Goal: Task Accomplishment & Management: Manage account settings

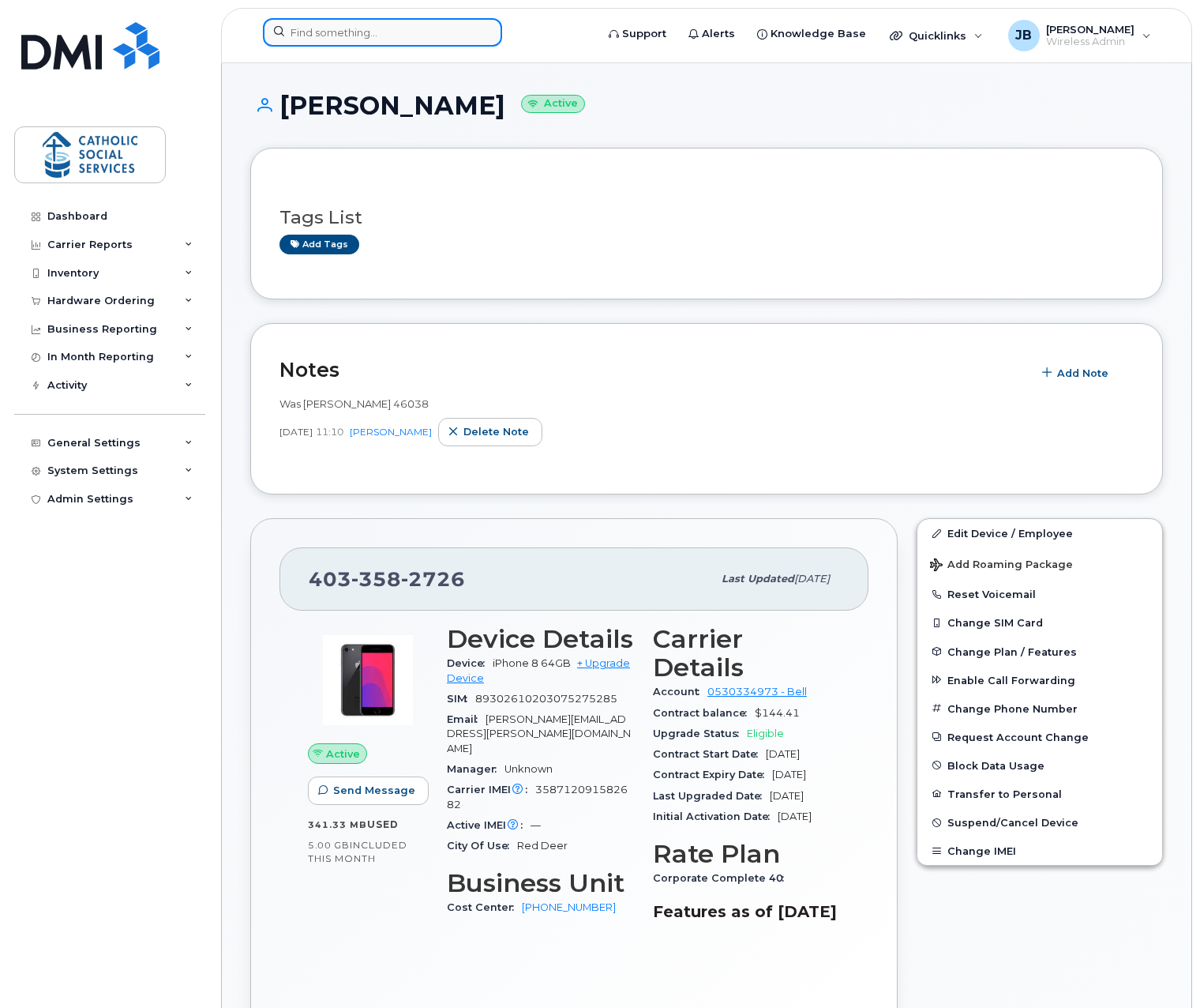
click at [365, 36] on input at bounding box center [382, 32] width 239 height 28
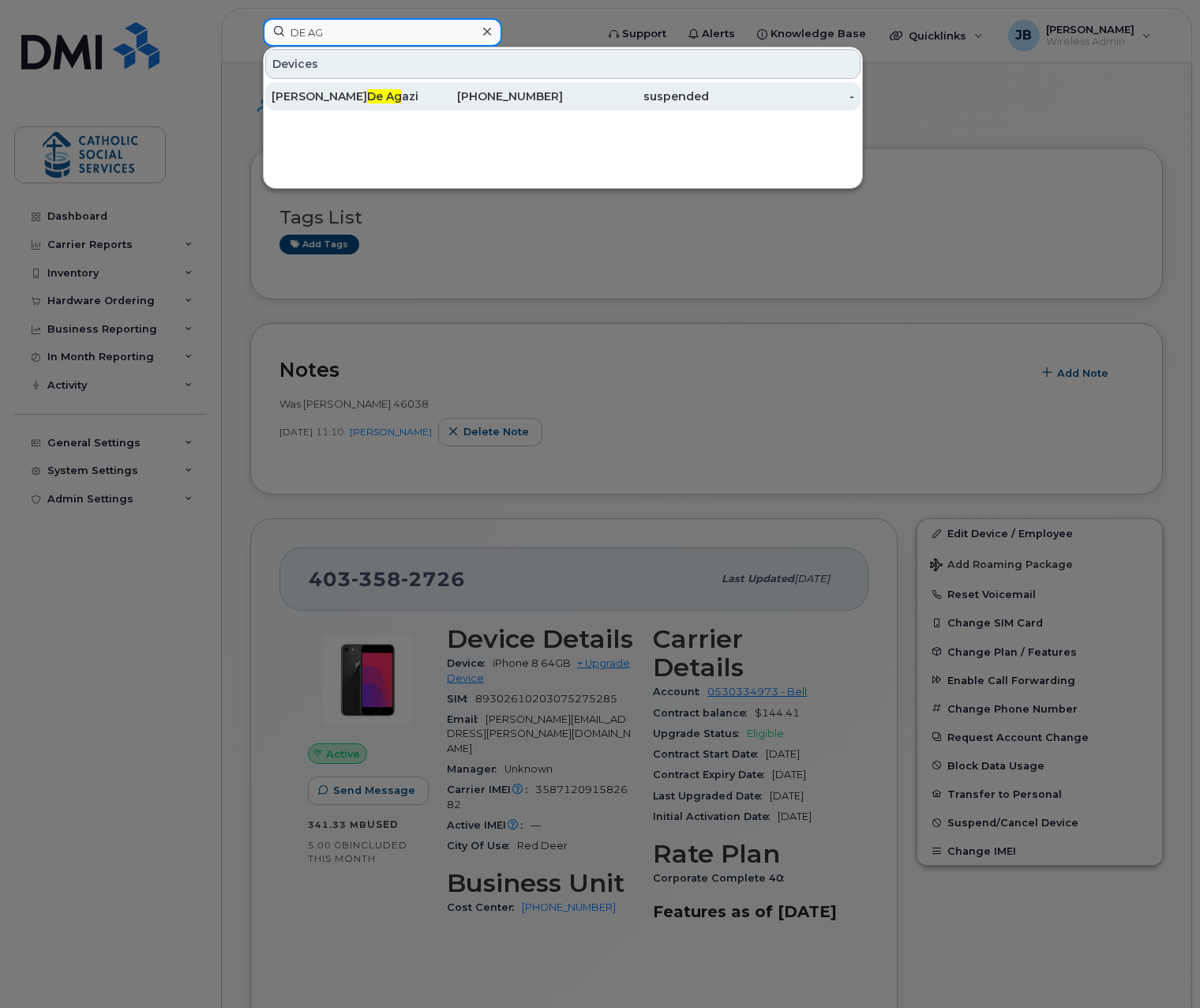
type input "DE AG"
click at [362, 98] on div "[PERSON_NAME] Ag azio" at bounding box center [344, 97] width 146 height 15
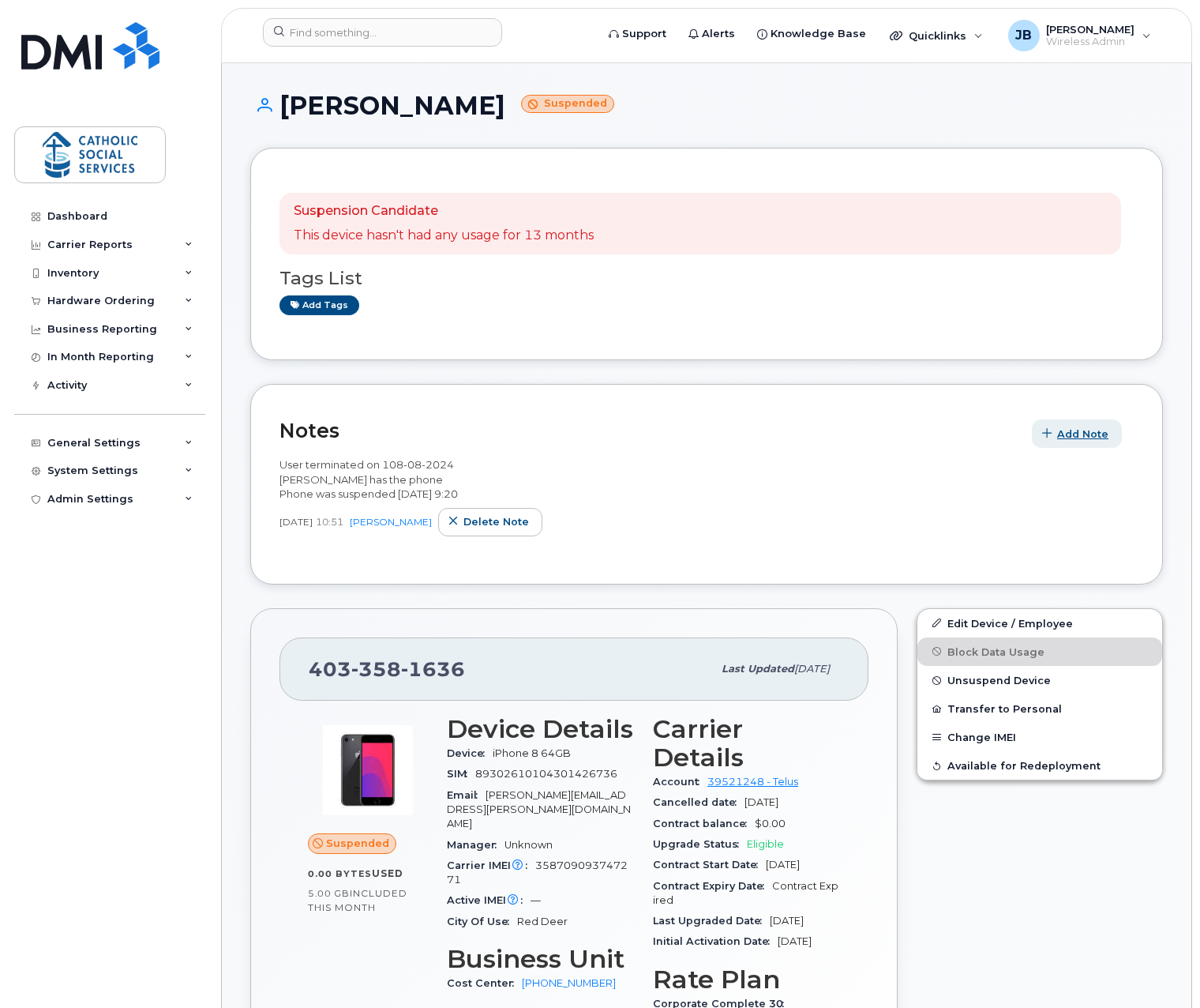
click at [1075, 432] on span "Add Note" at bounding box center [1082, 434] width 51 height 15
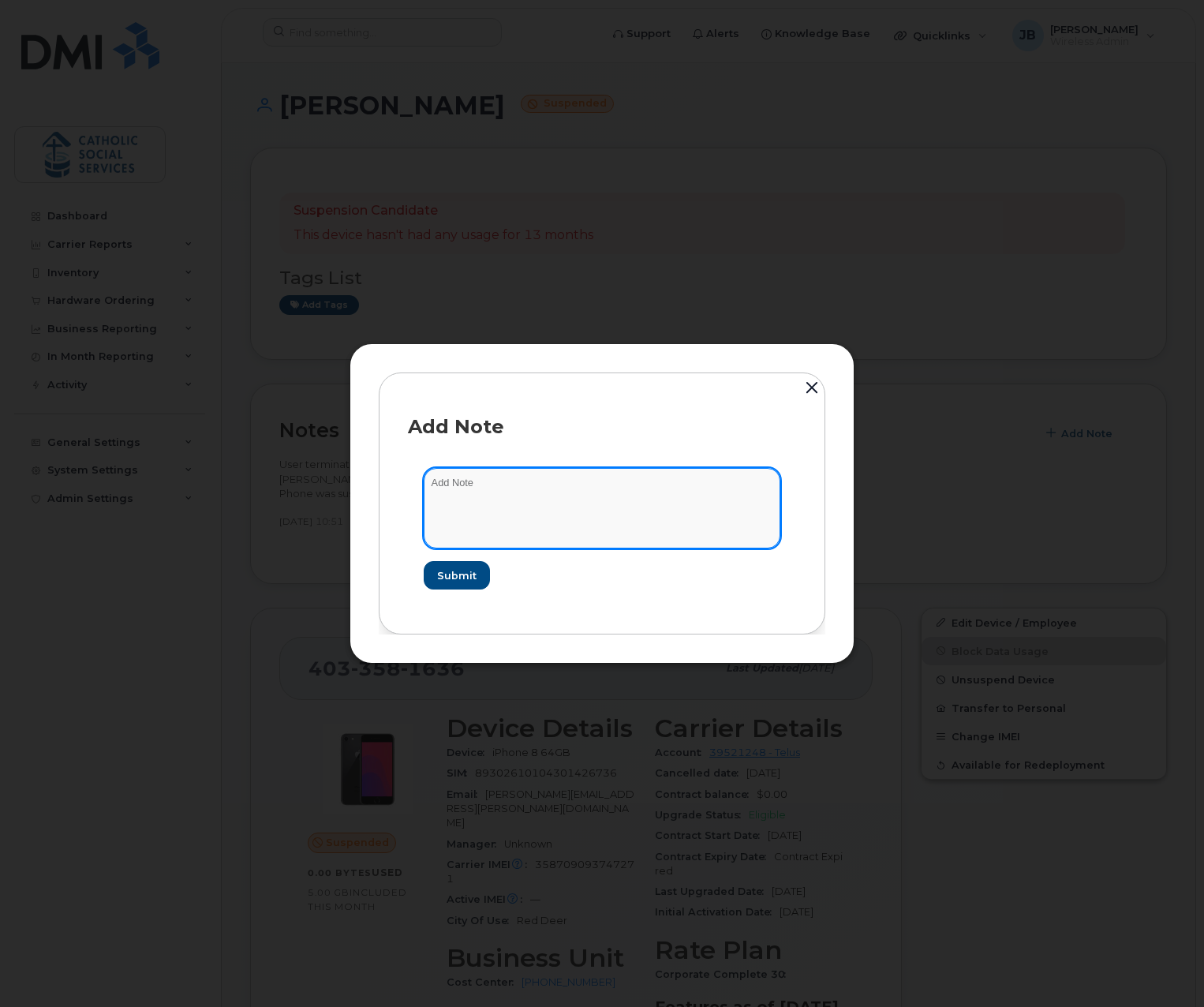
click at [509, 485] on textarea at bounding box center [602, 507] width 357 height 80
type textarea "Phone moved to new program 2701"
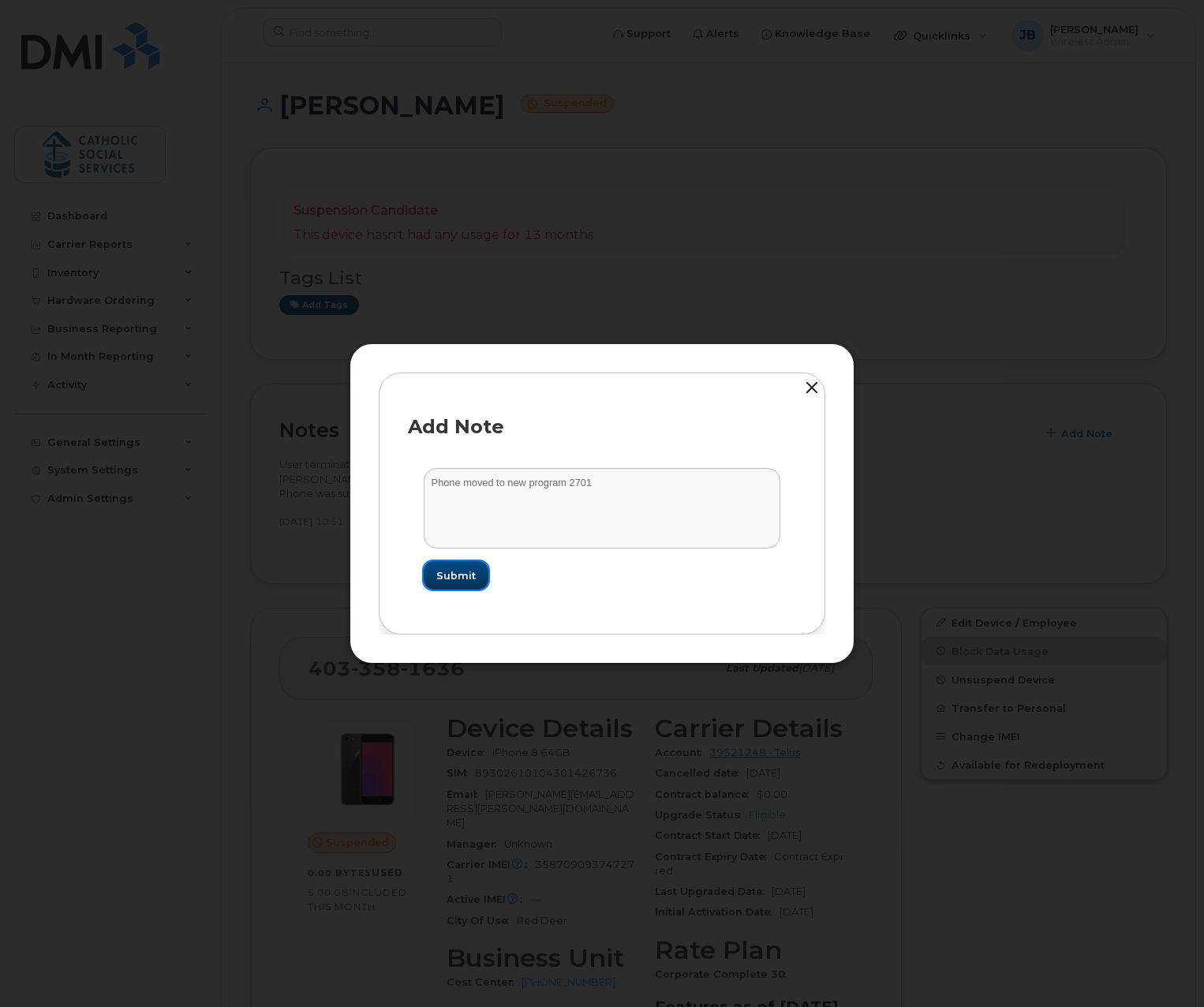
click at [464, 571] on span "Submit" at bounding box center [455, 576] width 40 height 15
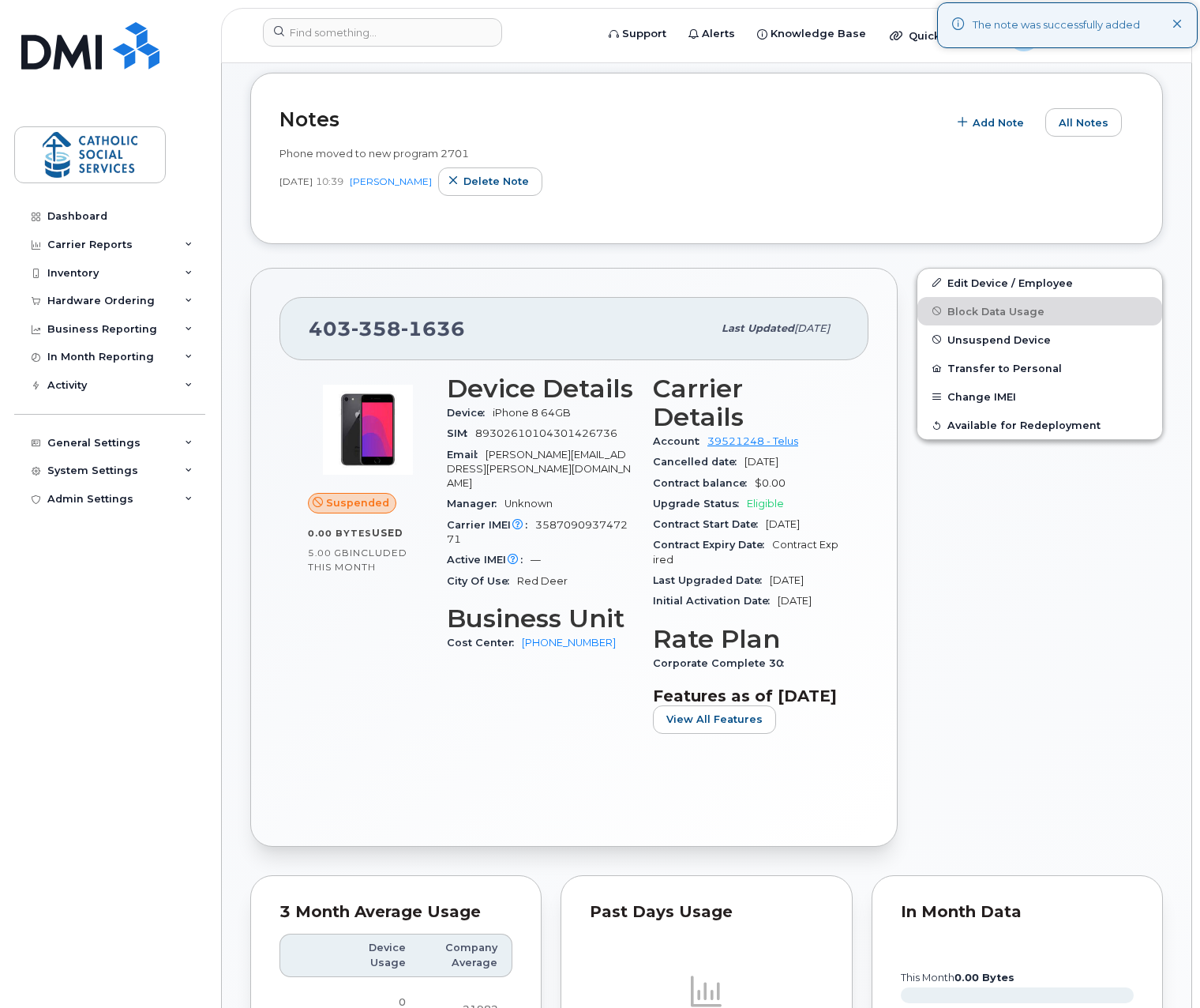
scroll to position [316, 0]
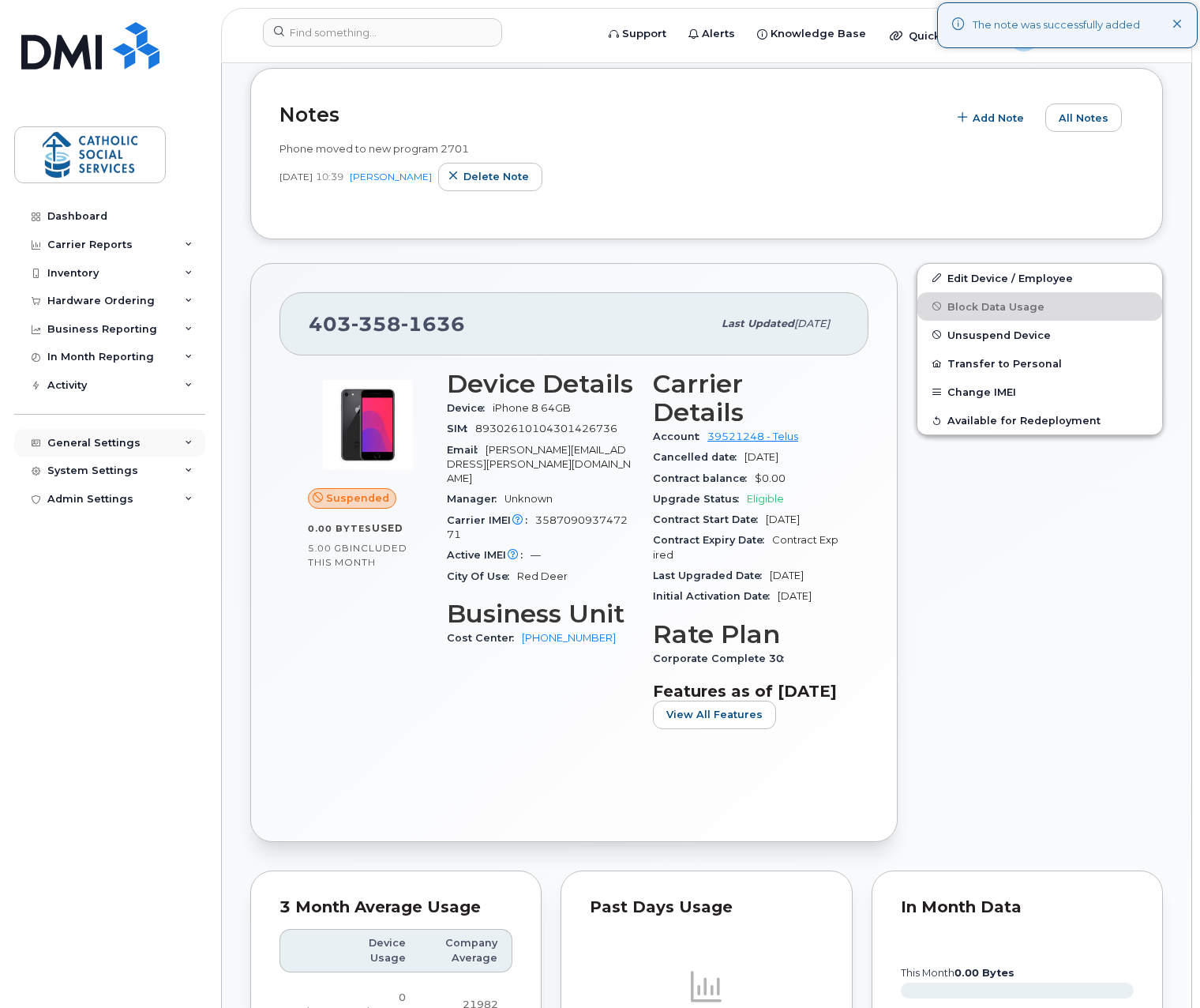
click at [119, 438] on div "General Settings" at bounding box center [94, 442] width 94 height 13
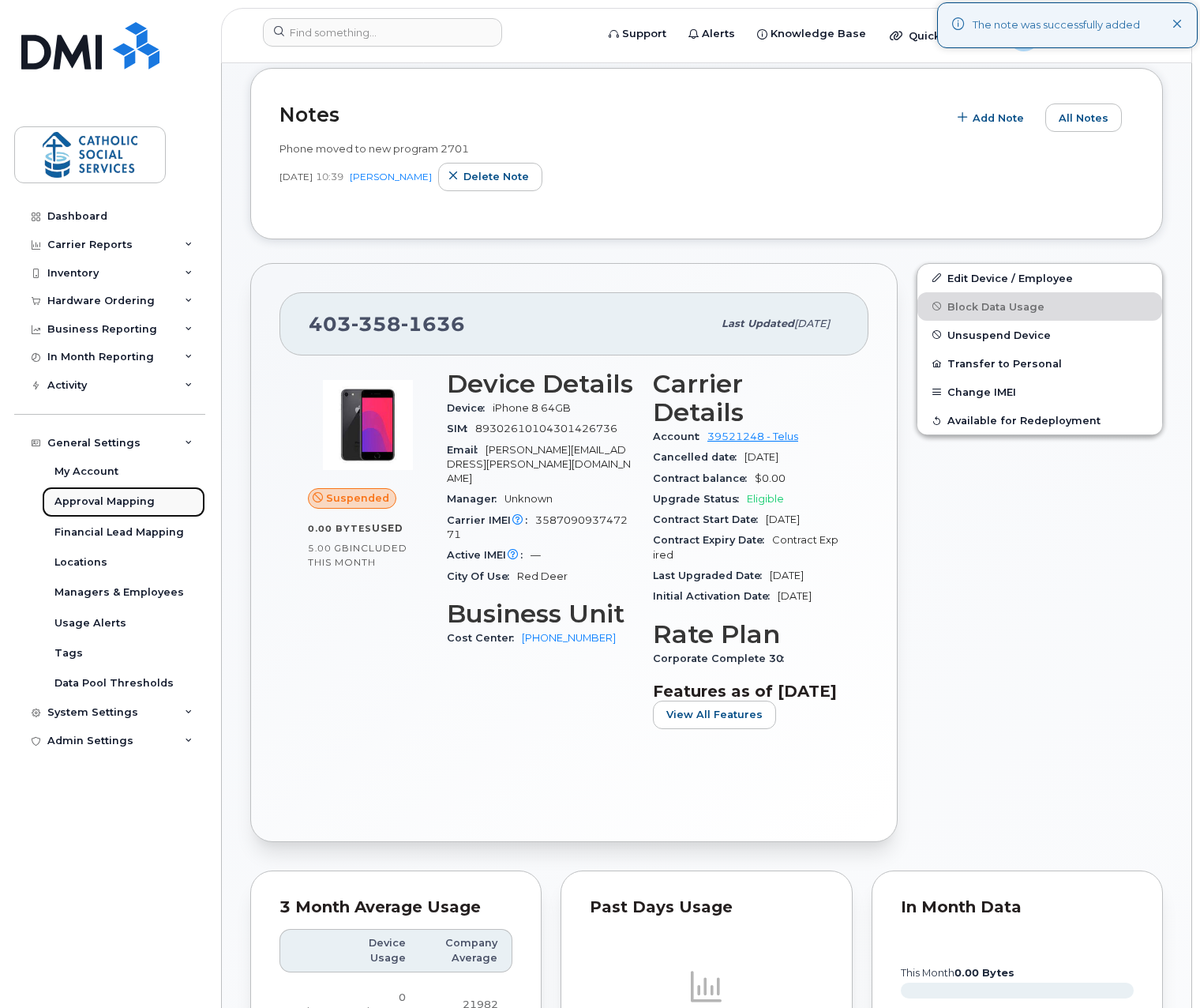
click at [122, 503] on div "Approval Mapping" at bounding box center [104, 501] width 100 height 14
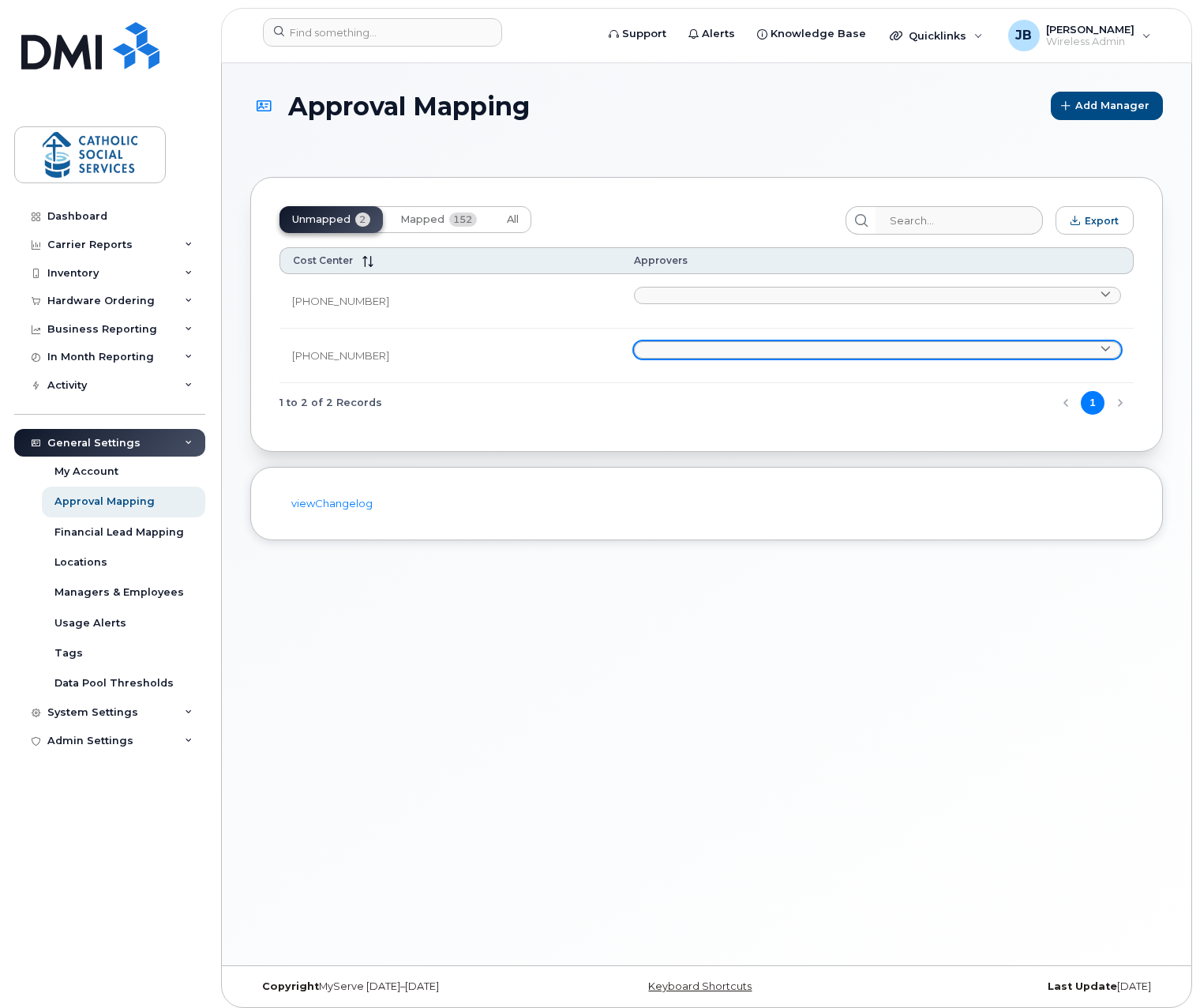
click at [634, 349] on link at bounding box center [878, 350] width 488 height 17
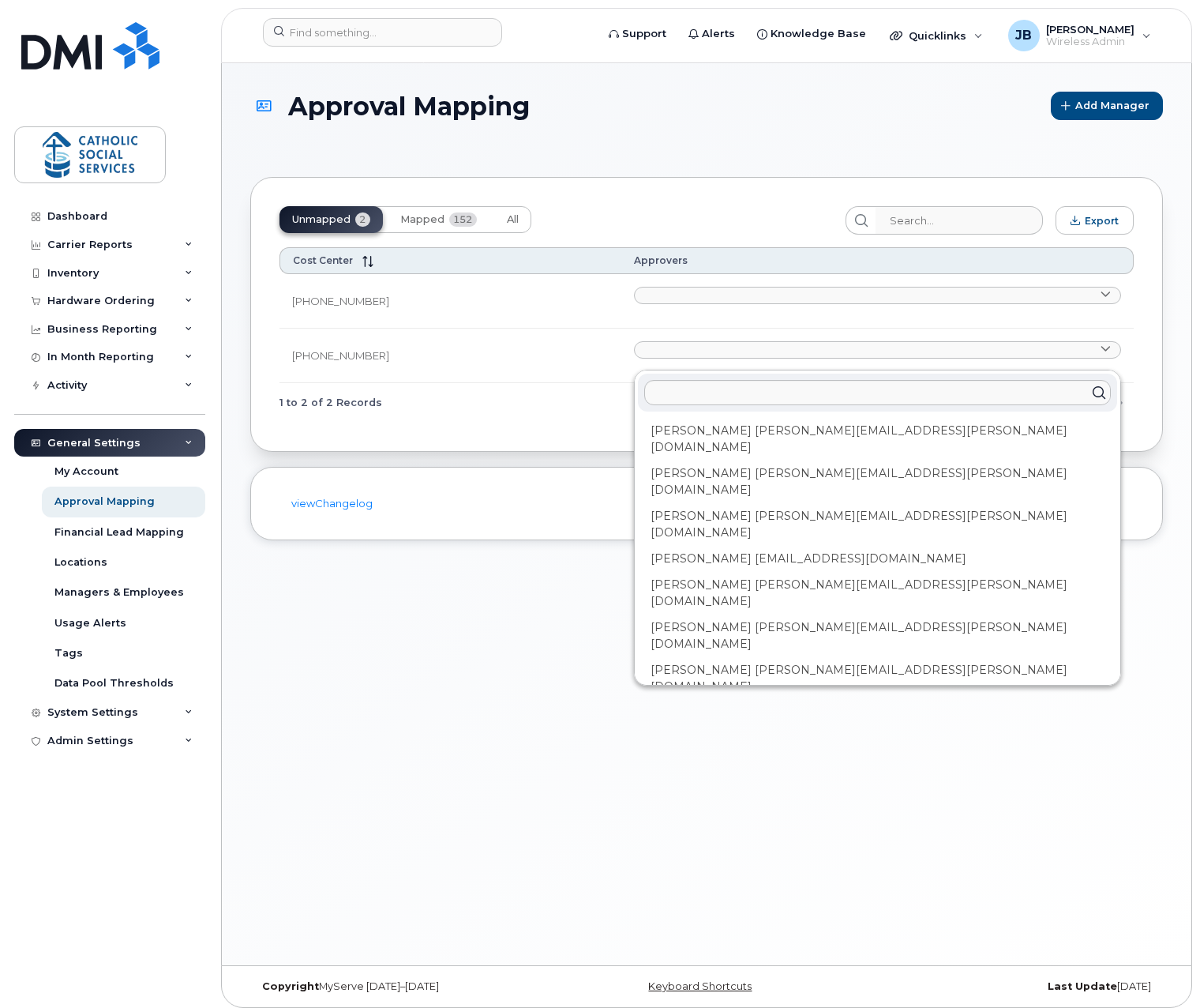
click at [466, 402] on div "1 to 2 of 2 Records 1" at bounding box center [707, 404] width 854 height 41
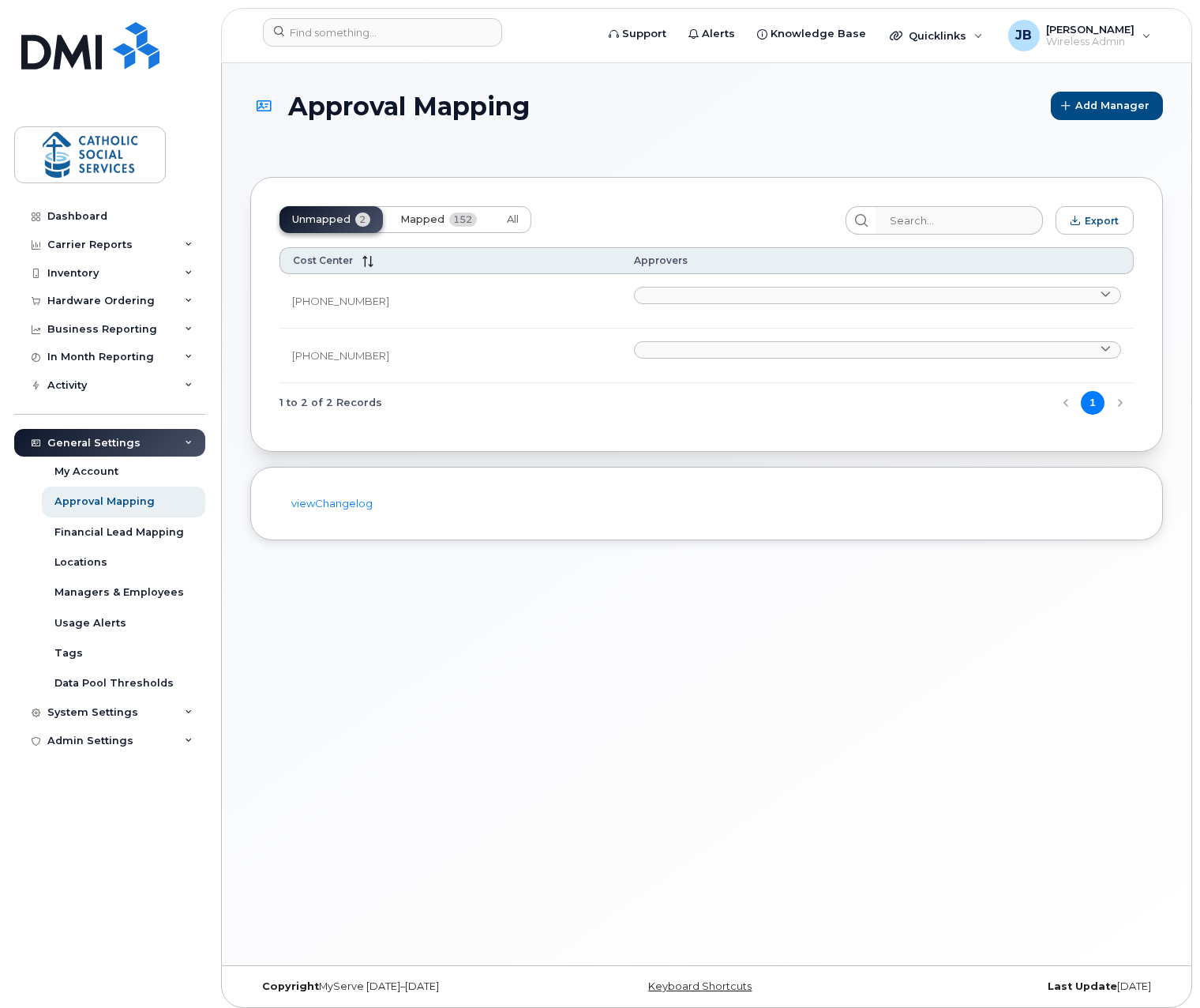
click at [433, 217] on span "Mapped" at bounding box center [423, 219] width 44 height 13
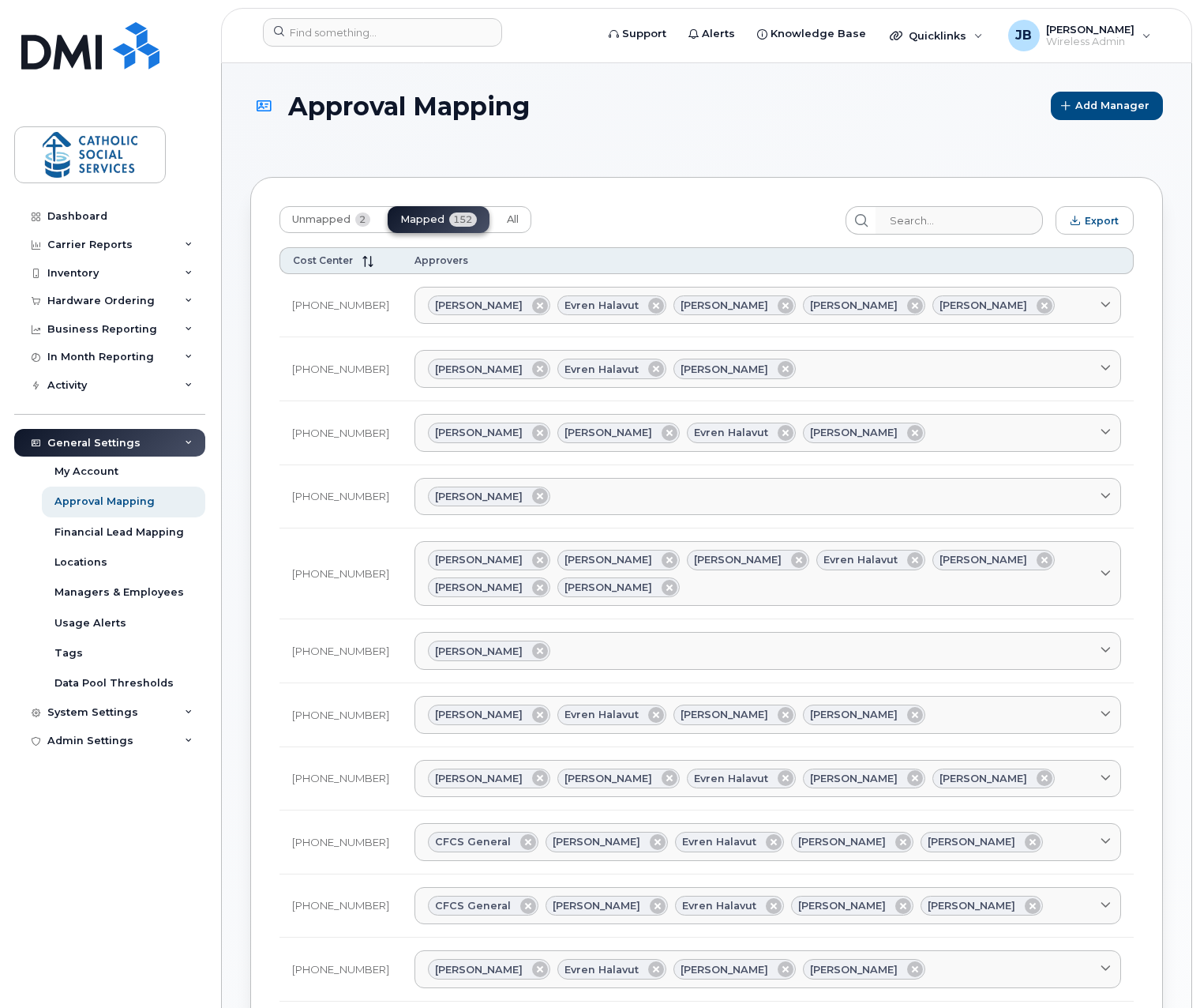
drag, startPoint x: 560, startPoint y: 590, endPoint x: 322, endPoint y: 549, distance: 241.5
click at [323, 549] on tr "1326-020-040 Alex Koshy Charles Wong Dawn Danderfer Evren Halavut Gayle Murray-…" at bounding box center [707, 574] width 854 height 91
click at [321, 222] on span "Unmapped" at bounding box center [321, 219] width 59 height 13
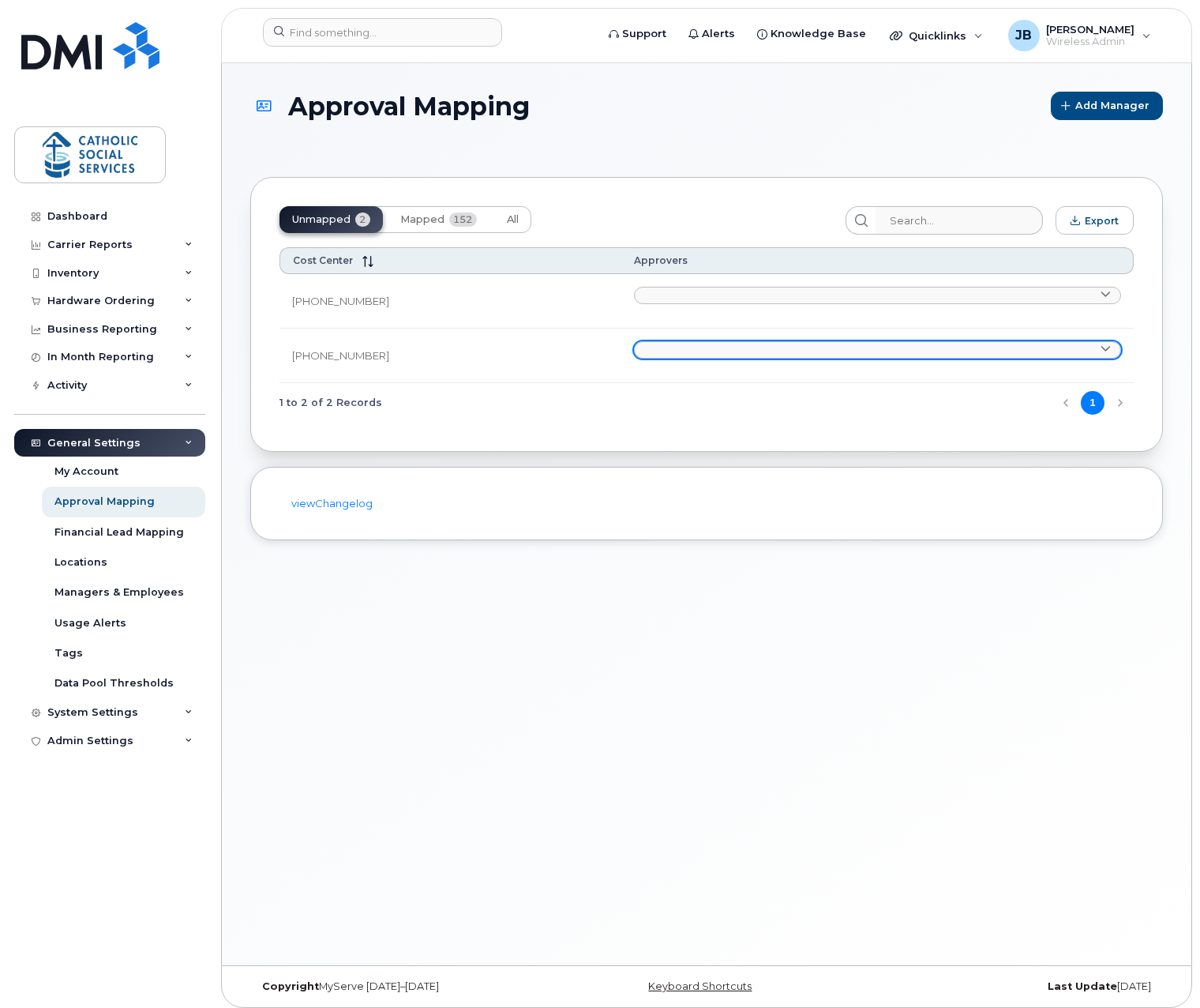
click at [757, 346] on link at bounding box center [878, 350] width 488 height 17
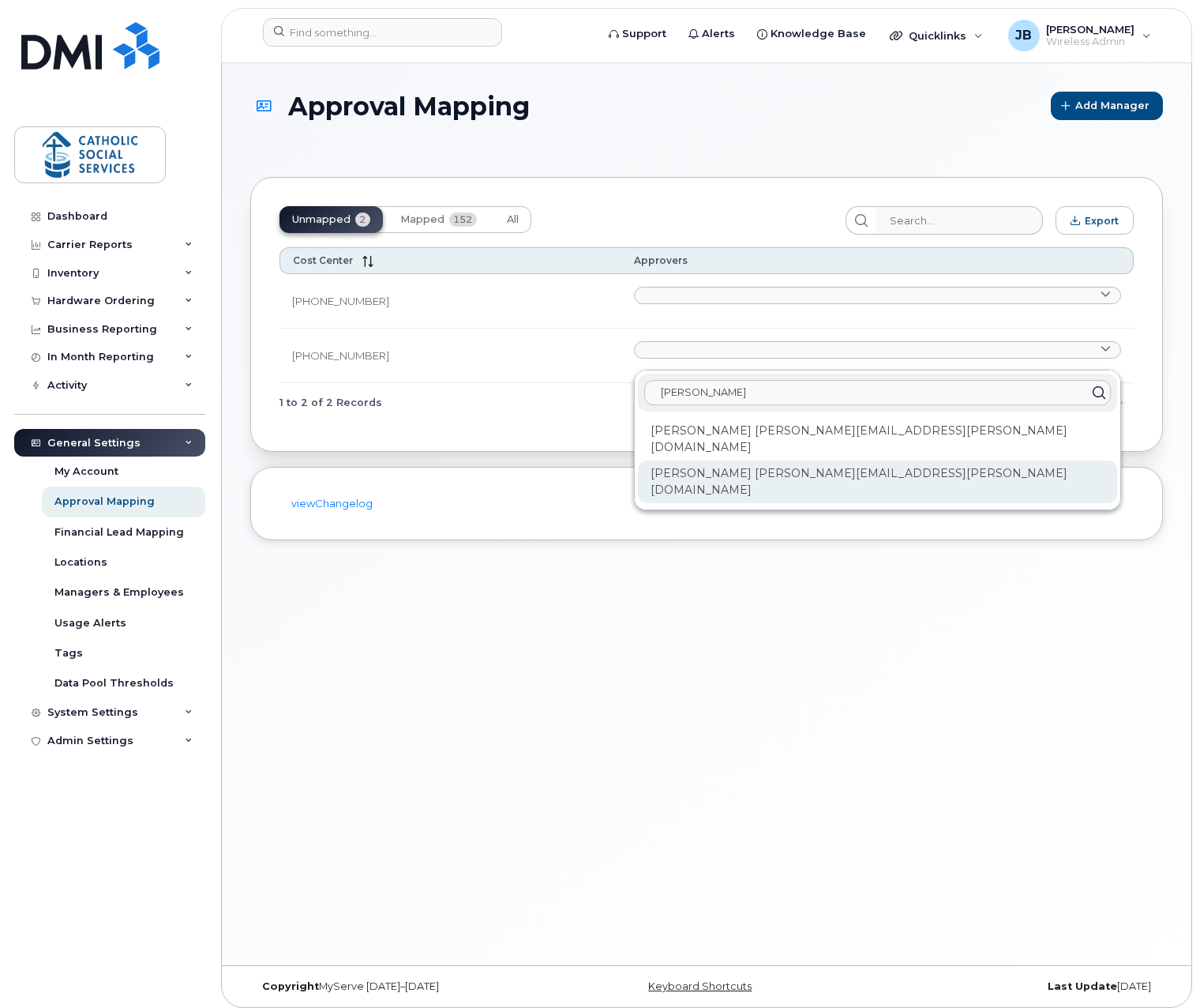
type input "ryan"
click at [687, 461] on div "Ryan Murphy Ryan.Murphy@cssalberta.ca" at bounding box center [878, 482] width 480 height 42
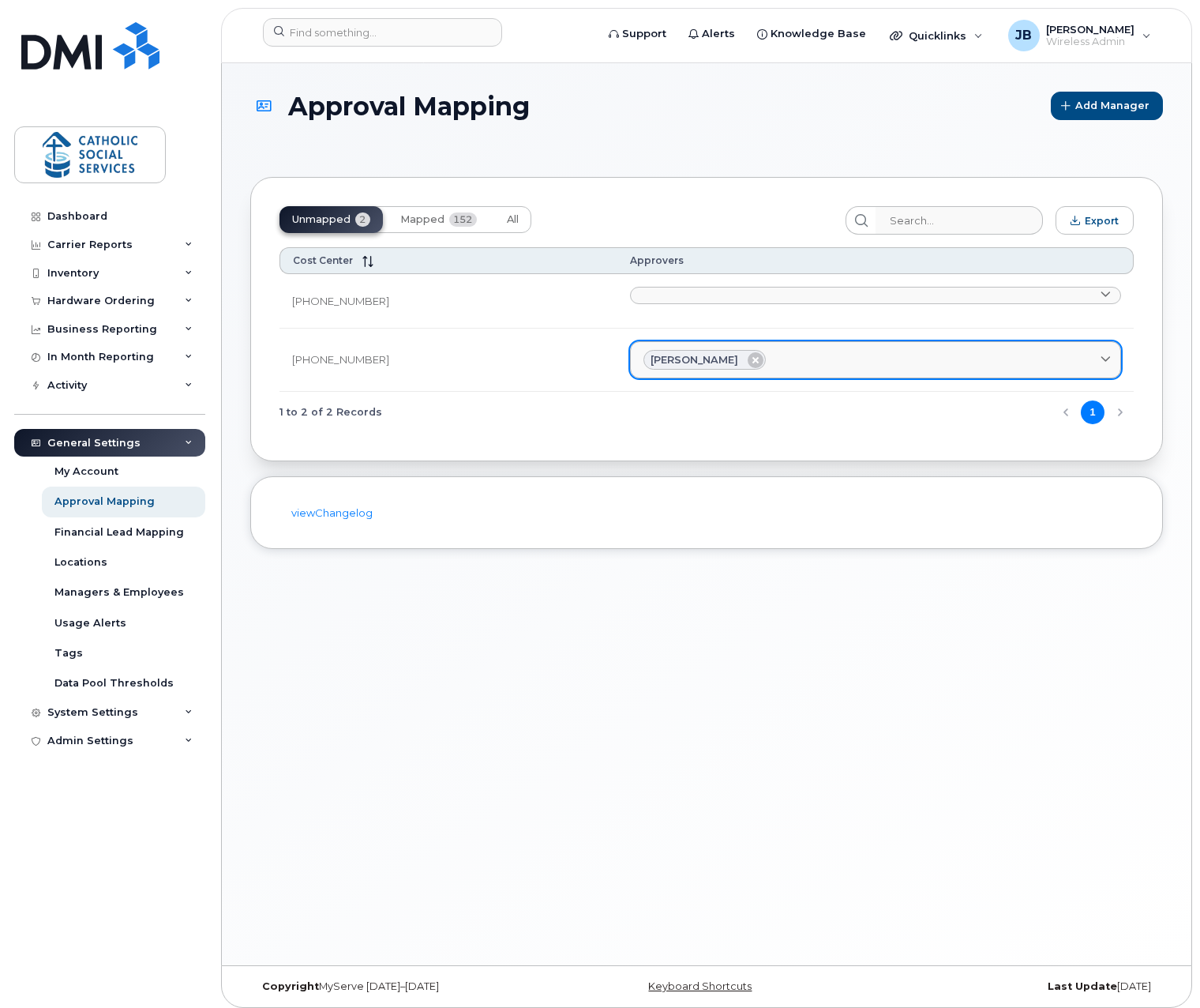
click at [762, 343] on link "Ryan Murphy" at bounding box center [876, 359] width 491 height 38
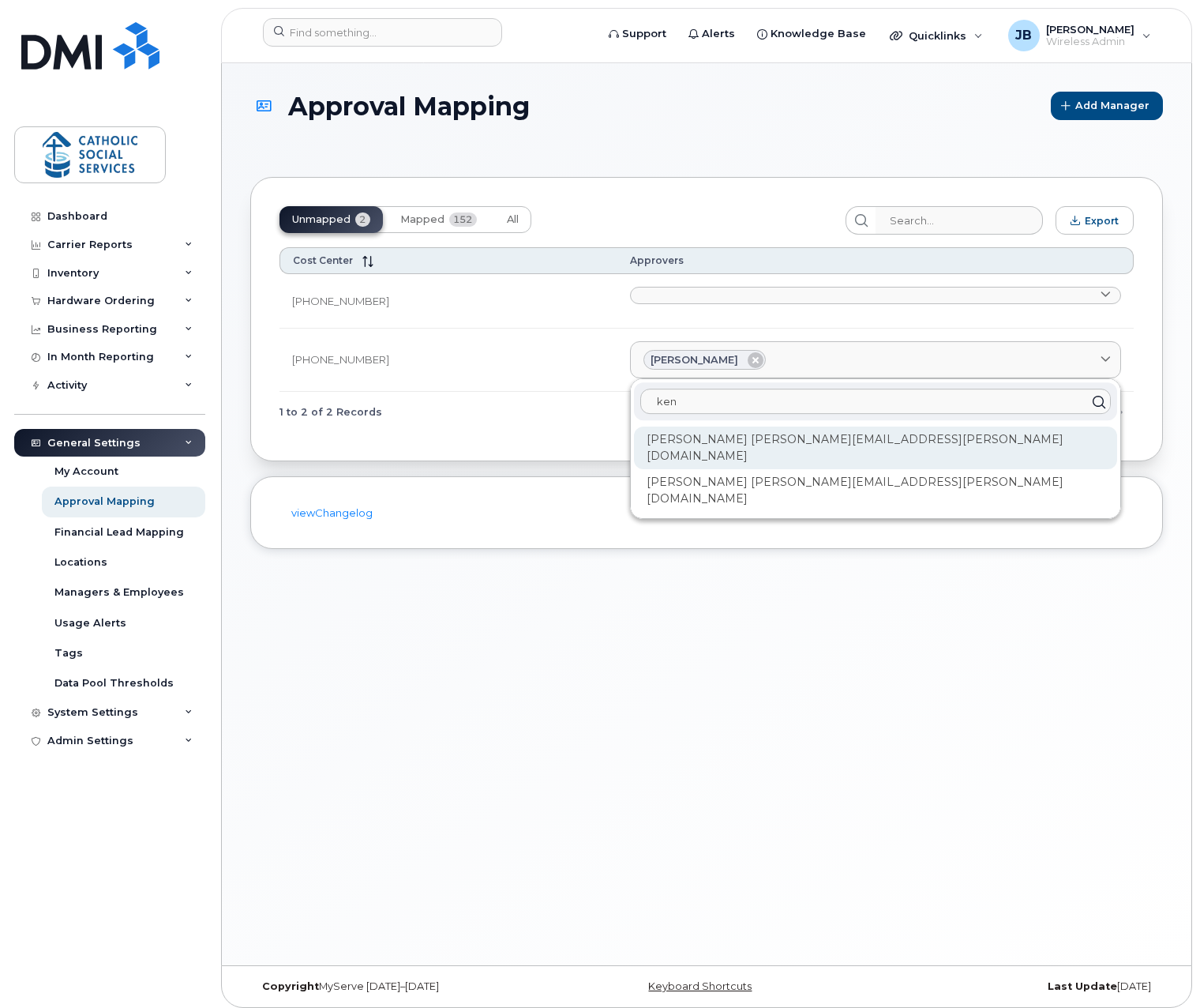
type input "ken"
click at [664, 443] on div "Ken Mercier ken.mercier@cssalberta.ca" at bounding box center [876, 448] width 484 height 42
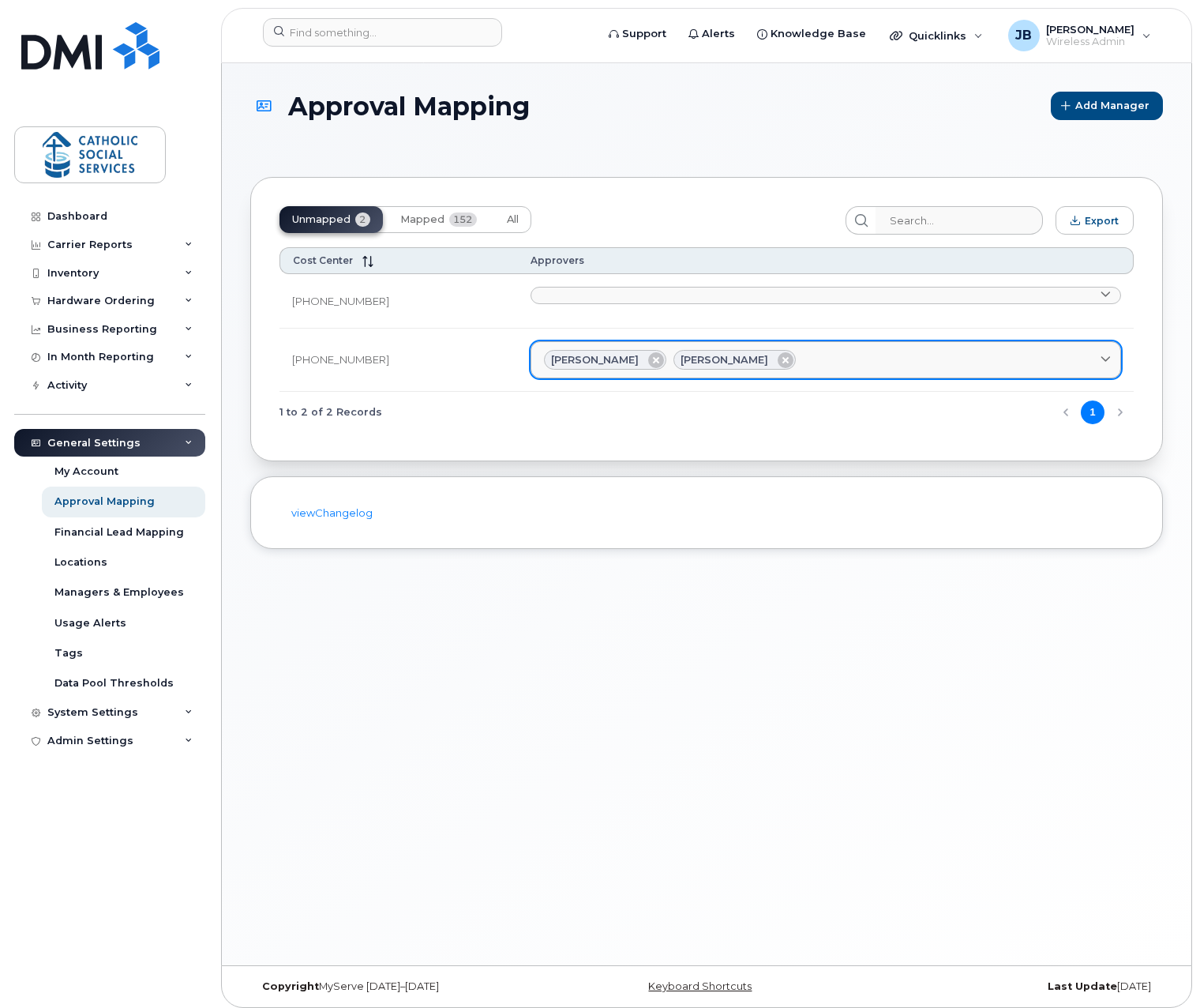
click at [786, 355] on div "Ryan Murphy Ken Mercier" at bounding box center [826, 359] width 564 height 20
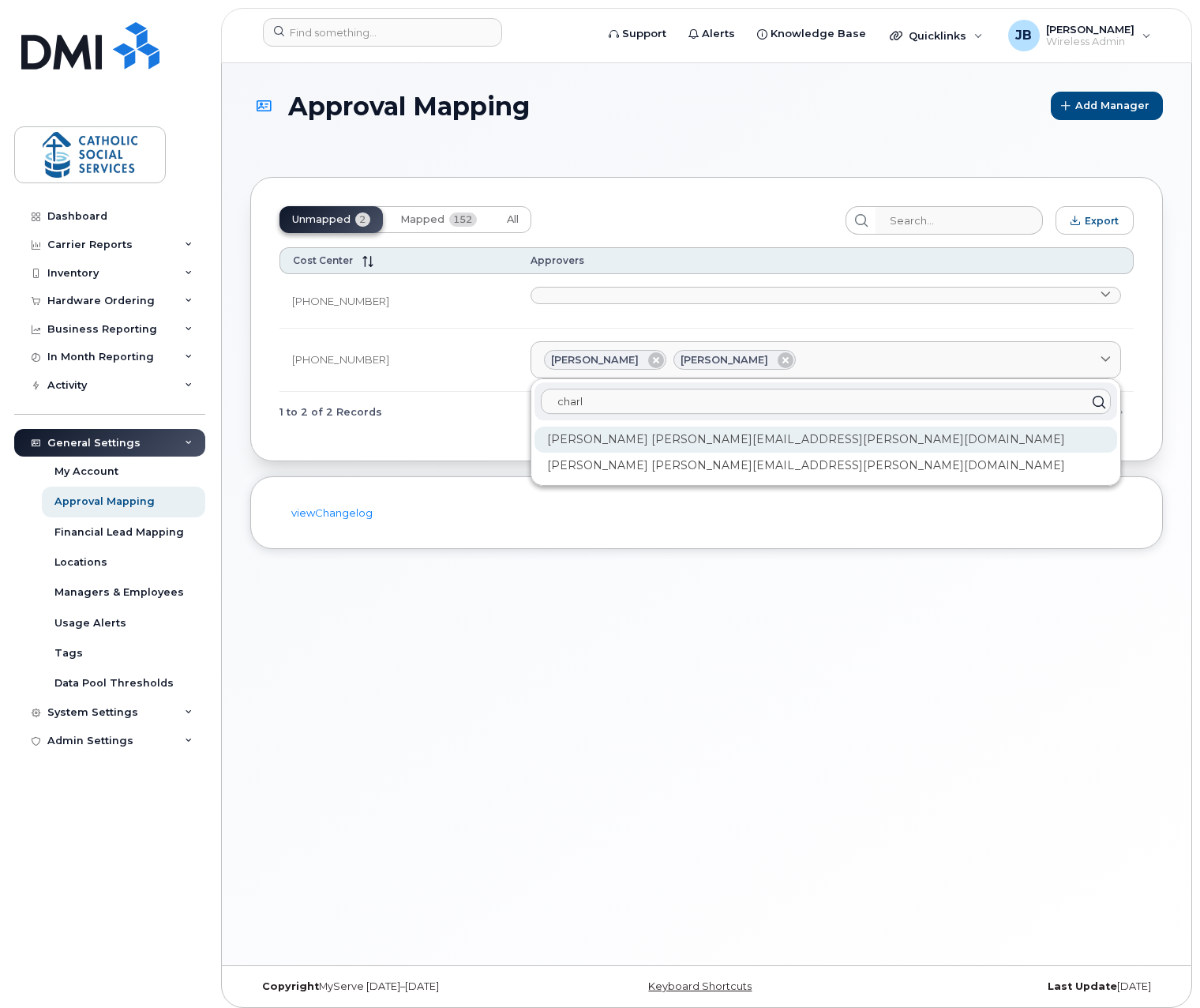
type input "charl"
click at [646, 436] on div "Charles Wong charles.wong@cssalberta.ca" at bounding box center [826, 439] width 583 height 26
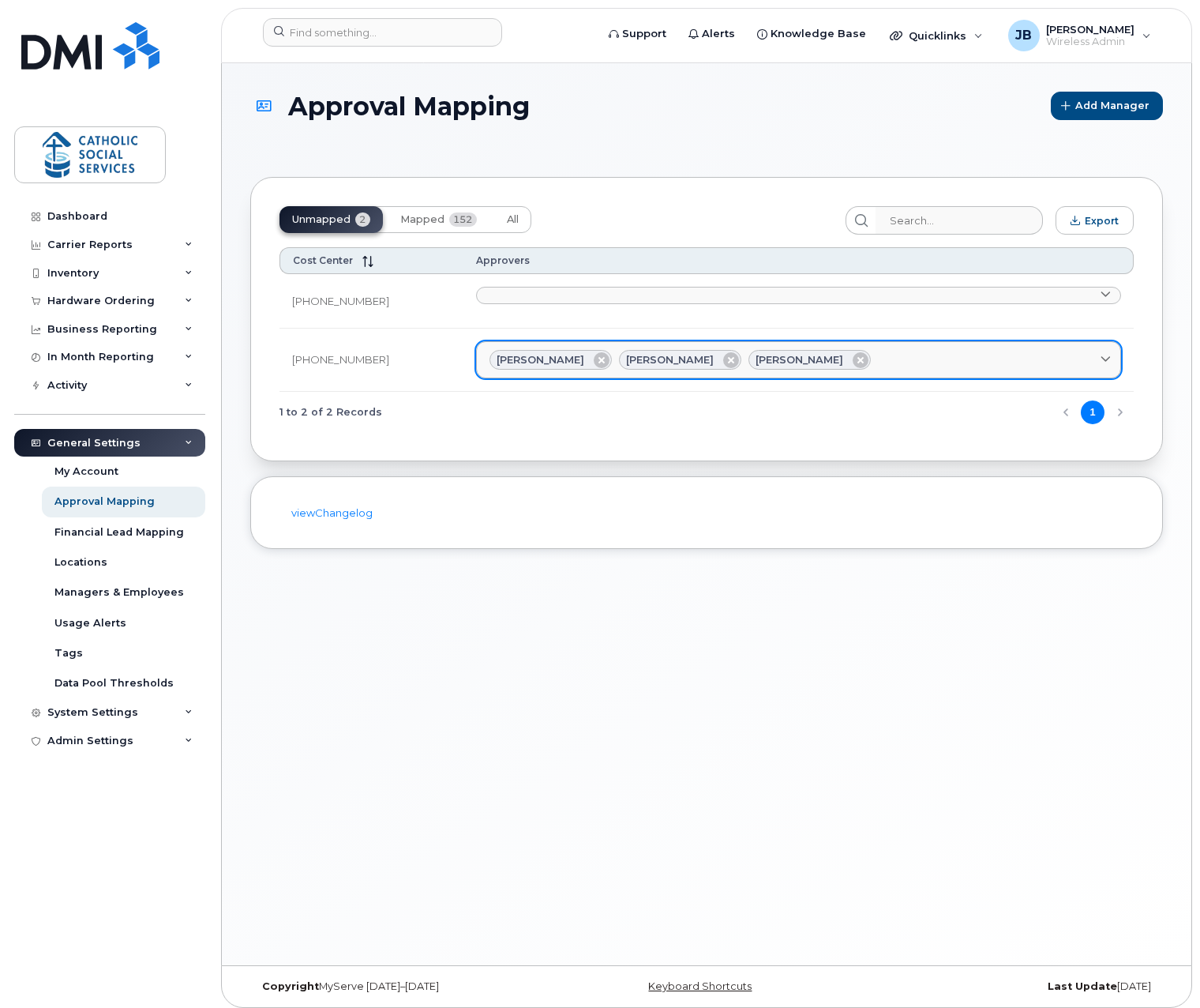
click at [837, 347] on link "Ryan Murphy Ken Mercier Charles Wong" at bounding box center [798, 359] width 645 height 38
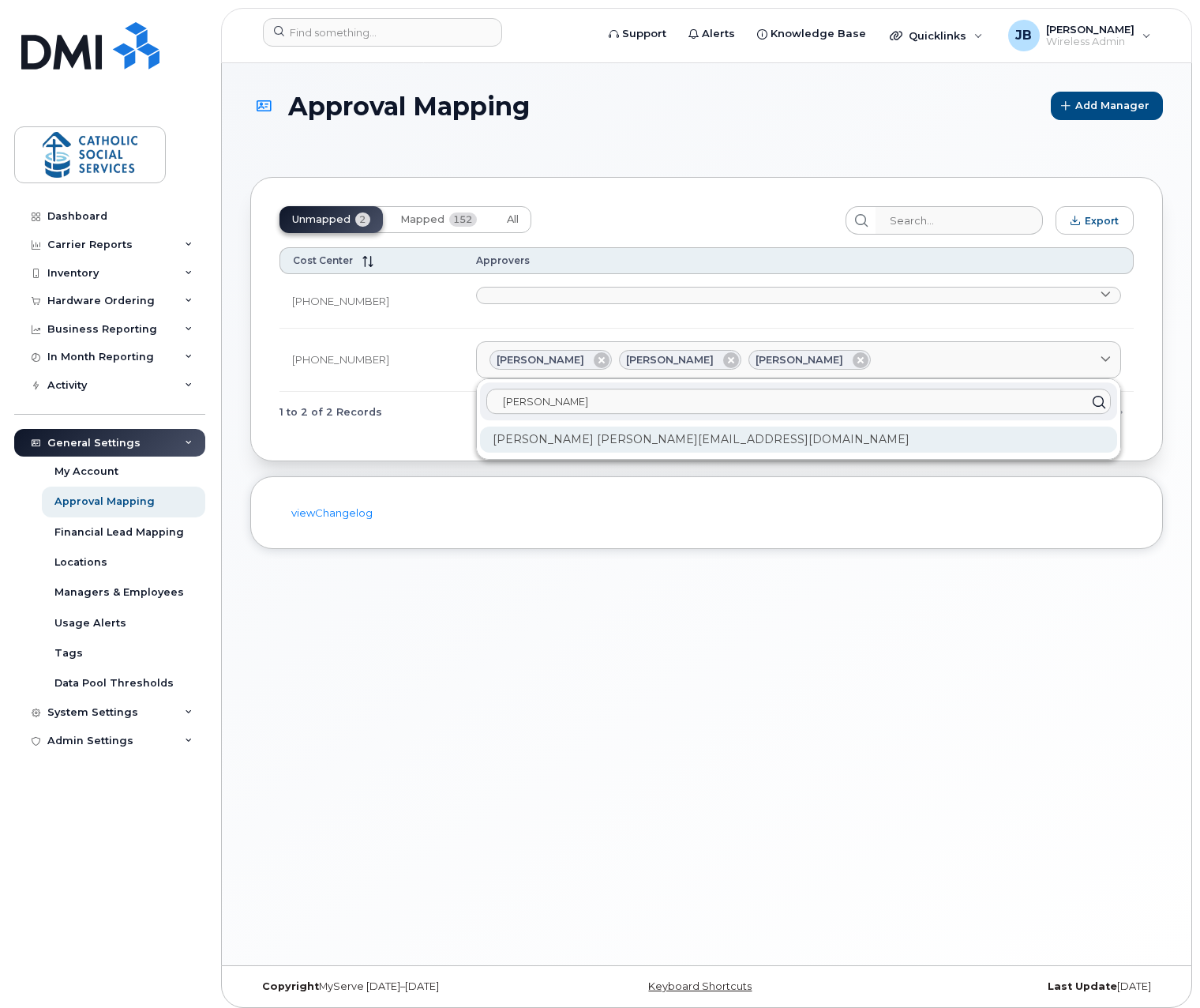
type input "dawn"
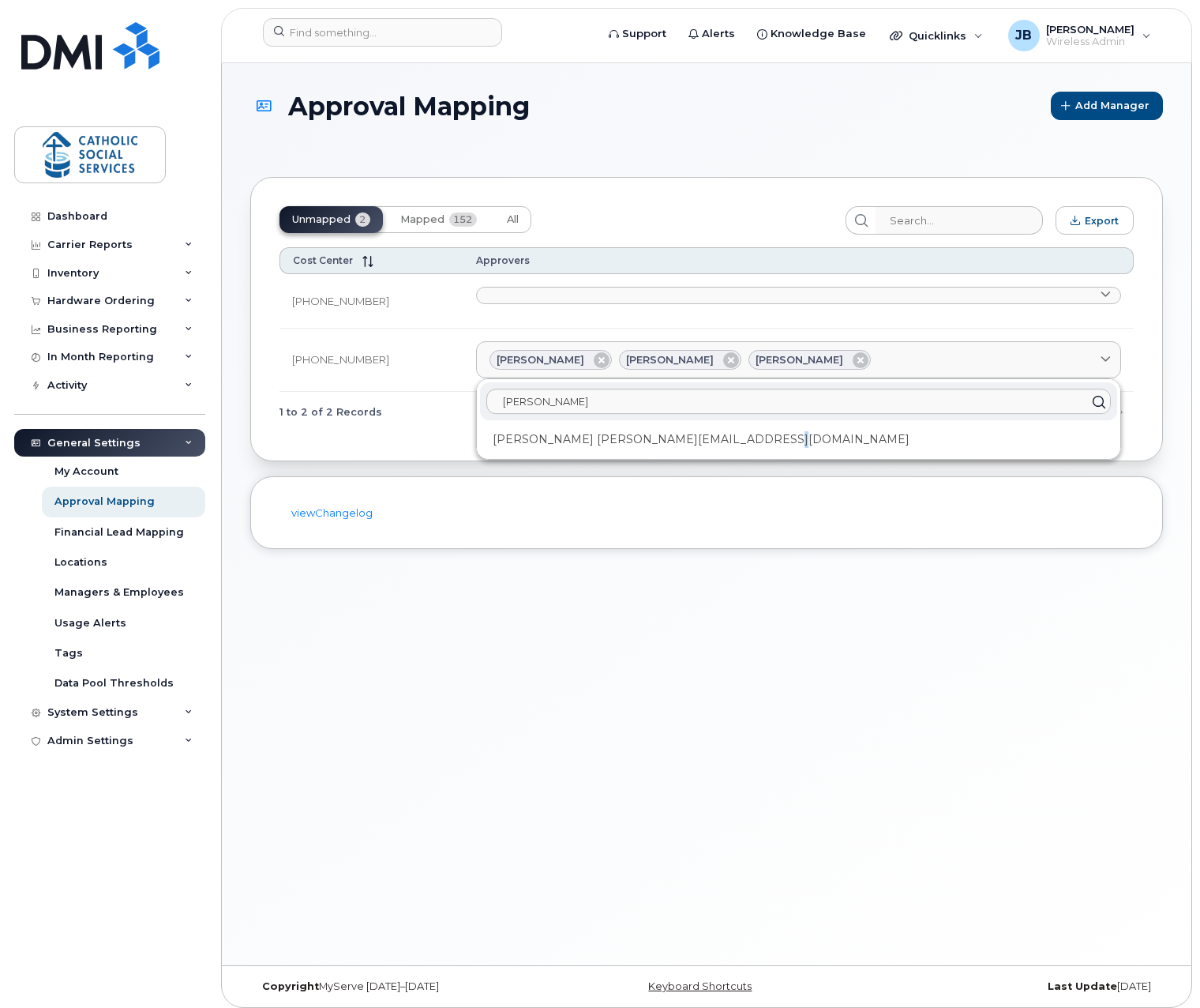
click at [747, 431] on div "Dawn Danderfer dawn.danderfer@cssalberta.ca" at bounding box center [798, 439] width 637 height 26
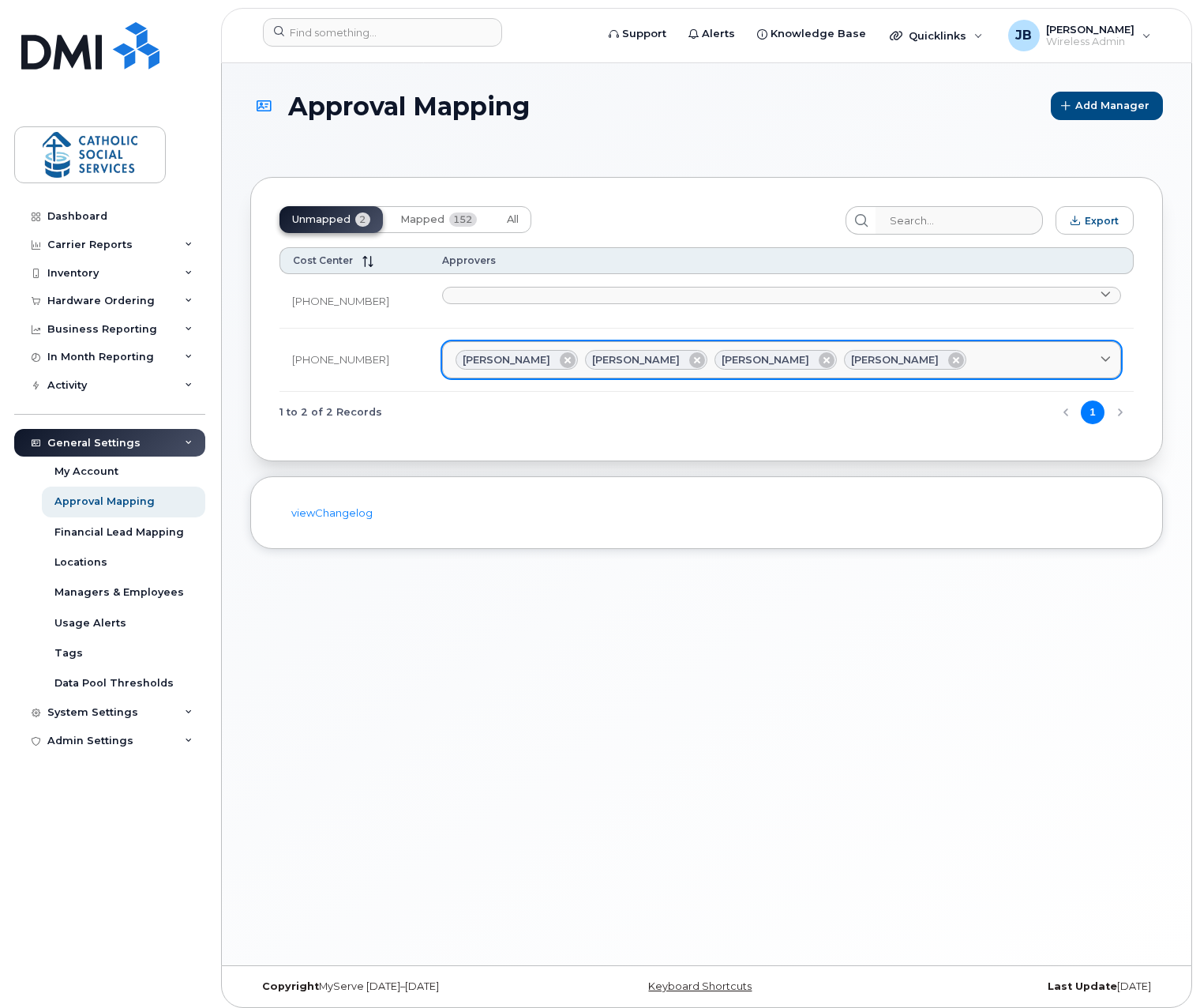
click at [943, 361] on div "Ryan Murphy Ken Mercier Charles Wong Dawn Danderfer" at bounding box center [782, 359] width 653 height 20
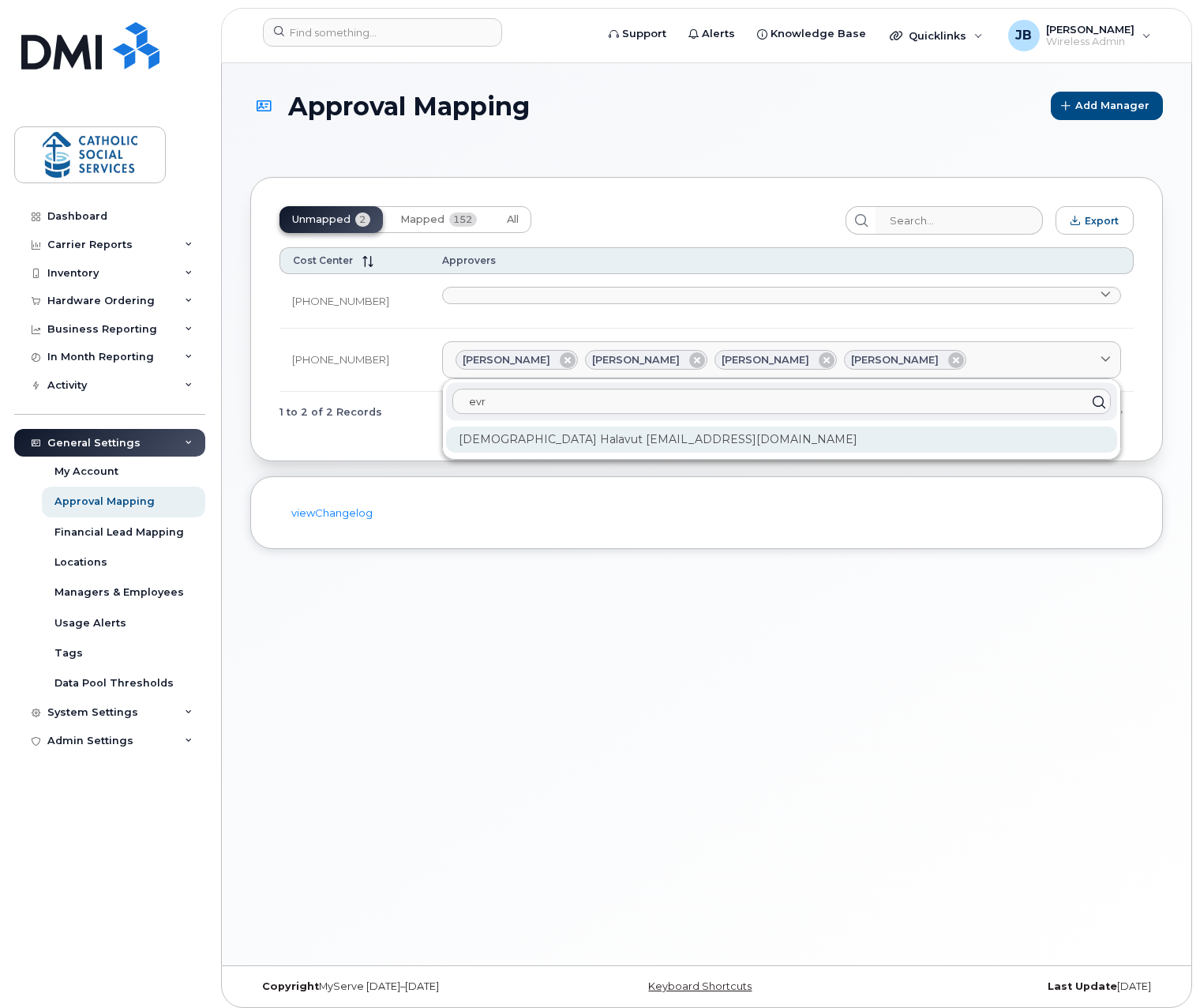
type input "evr"
click at [749, 441] on div "Evren Halavut evren.halavut@cssalberta.ca" at bounding box center [781, 439] width 671 height 26
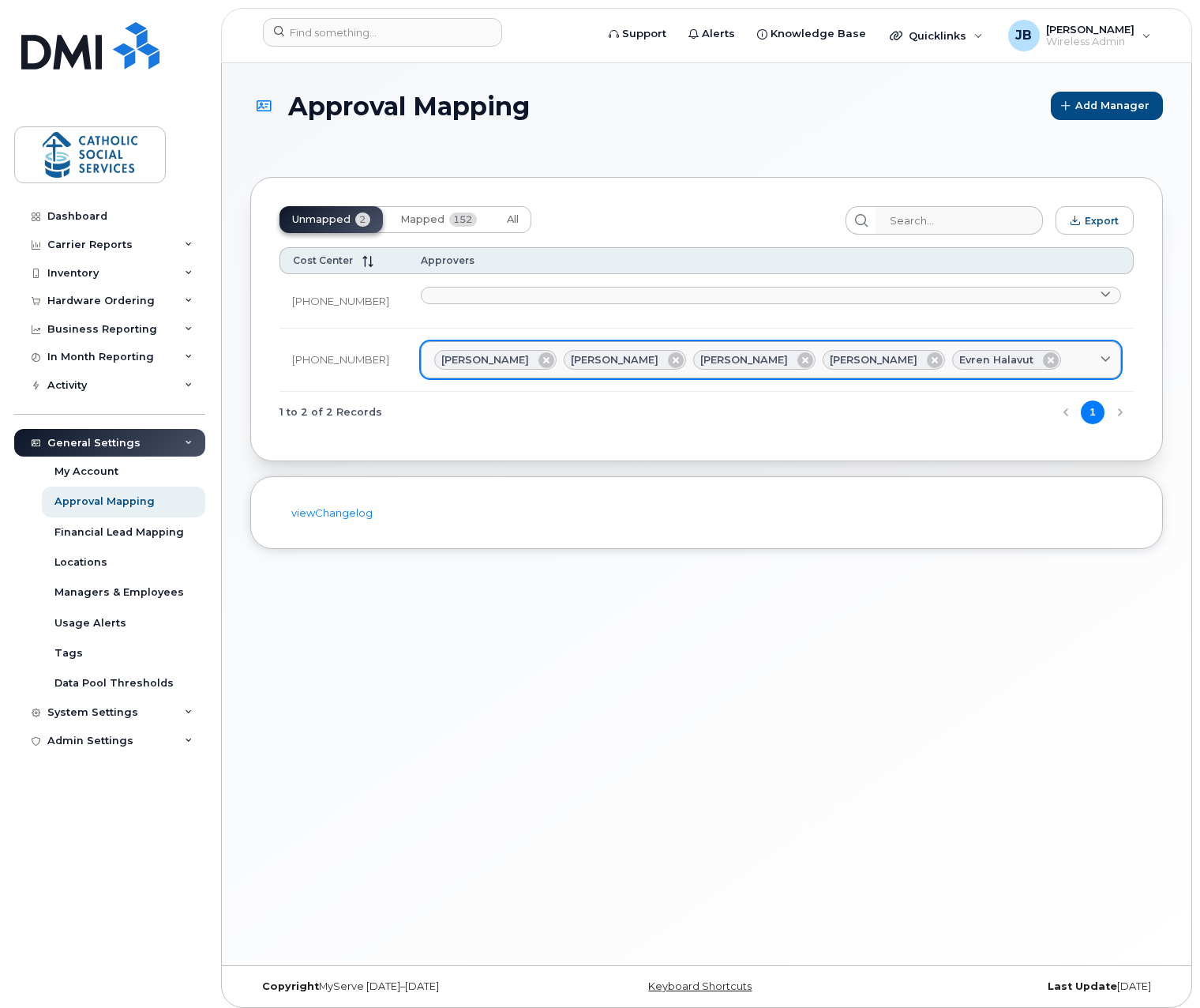
click at [1017, 345] on link "Ryan Murphy Ken Mercier Charles Wong Dawn Danderfer Evren Halavut" at bounding box center [771, 359] width 701 height 38
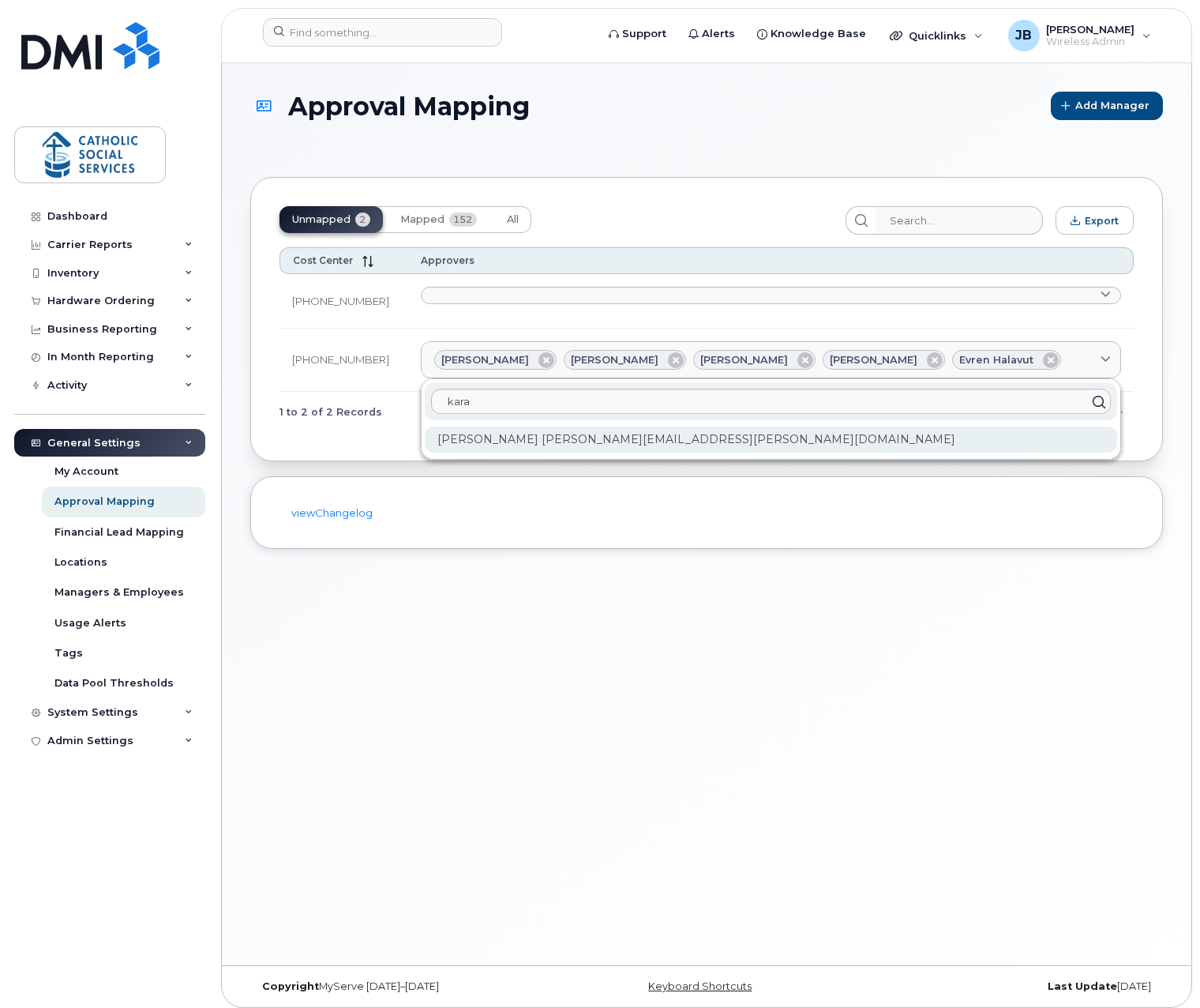
click at [571, 436] on div "Kara Stang kara.stang@cssalberta.ca" at bounding box center [770, 439] width 692 height 26
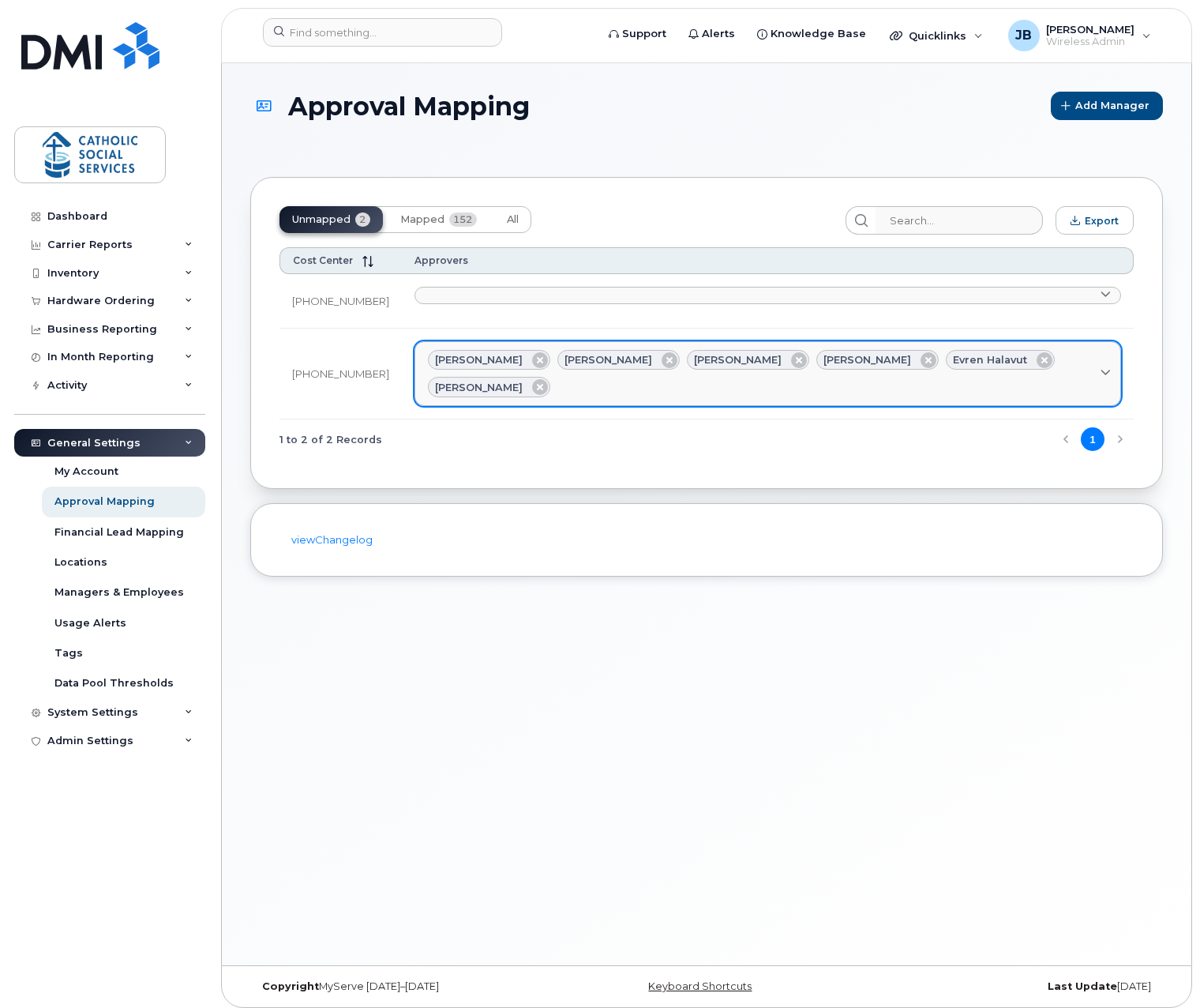
click at [1084, 358] on div "Ryan Murphy Ken Mercier Charles Wong Dawn Danderfer Evren Halavut Kara Stang" at bounding box center [767, 373] width 680 height 47
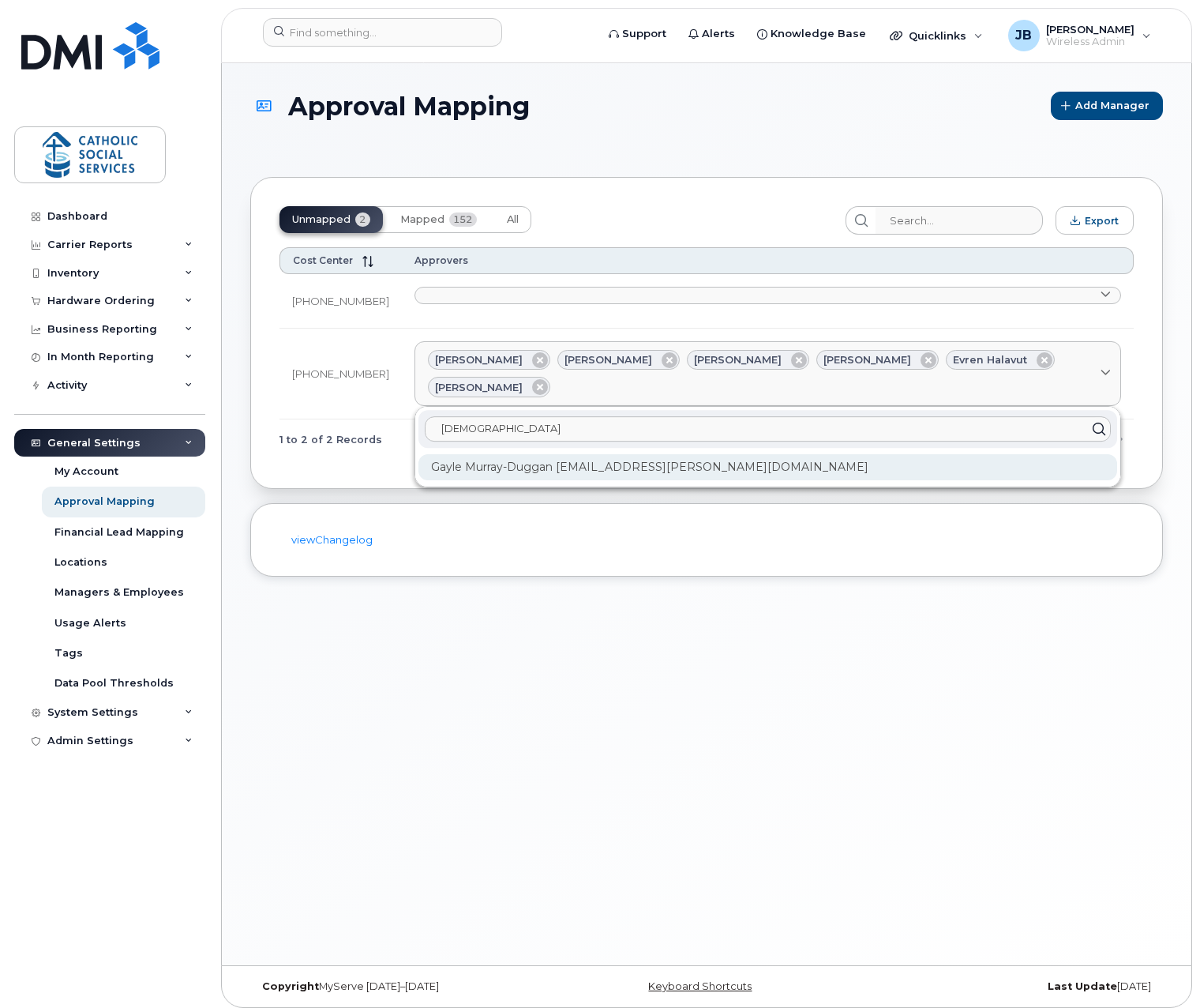
type input "gay"
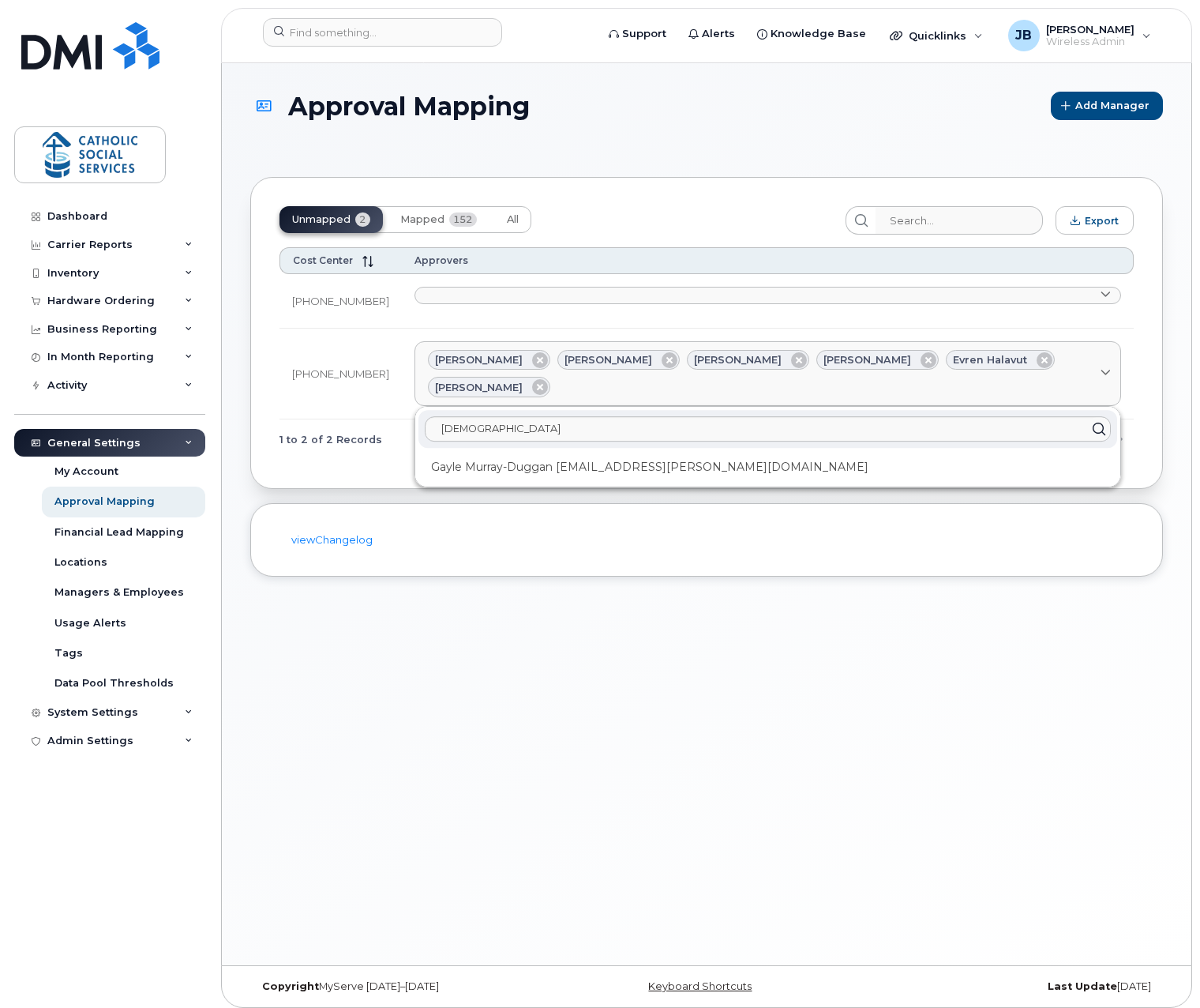
click at [575, 454] on div "Gayle Murray-Duggan Gayle.Murray-Duggan@cssalberta.ca" at bounding box center [768, 466] width 699 height 26
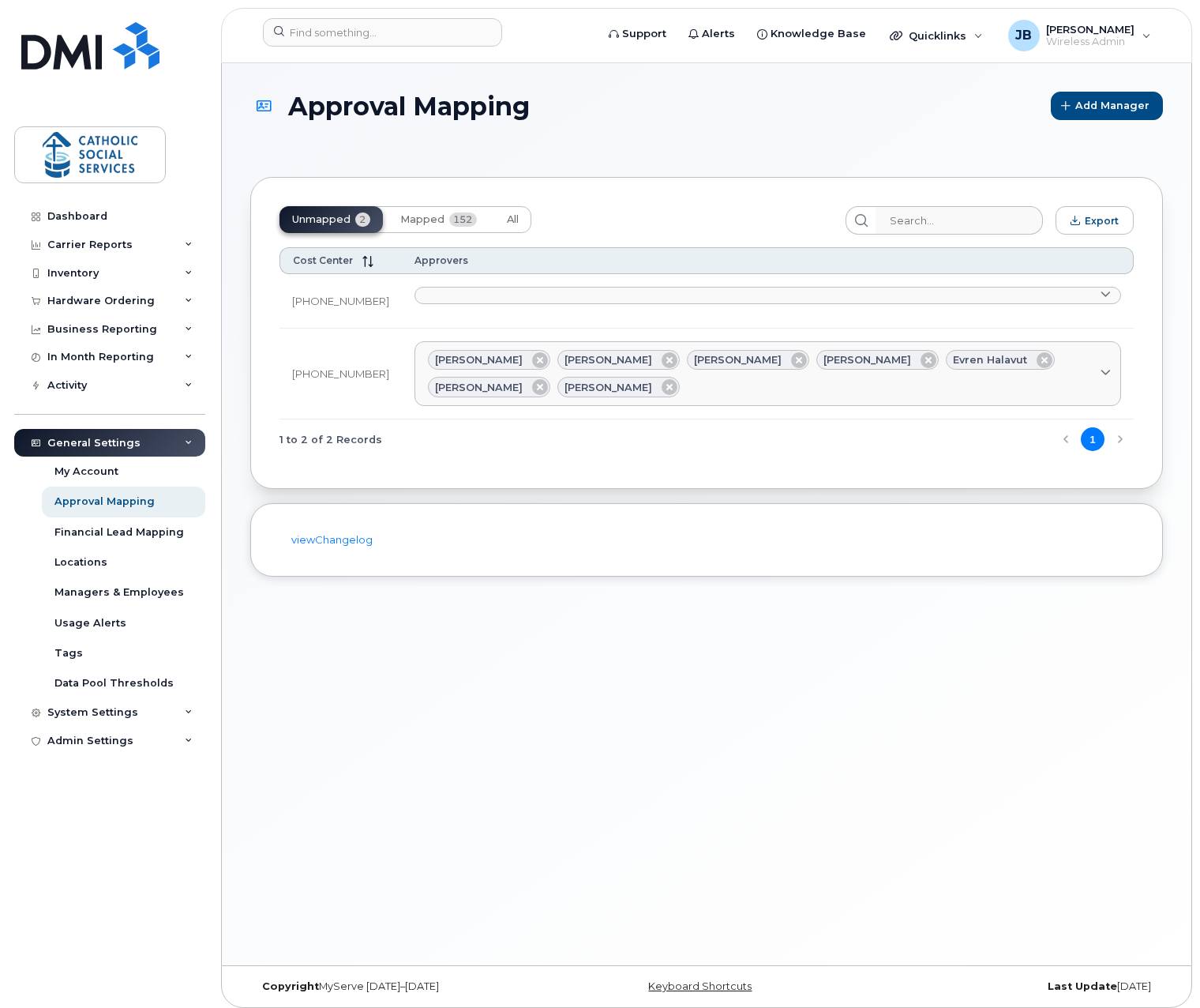
click at [440, 460] on div "1 to 2 of 2 Records 1" at bounding box center [707, 439] width 854 height 41
